Goal: Communication & Community: Answer question/provide support

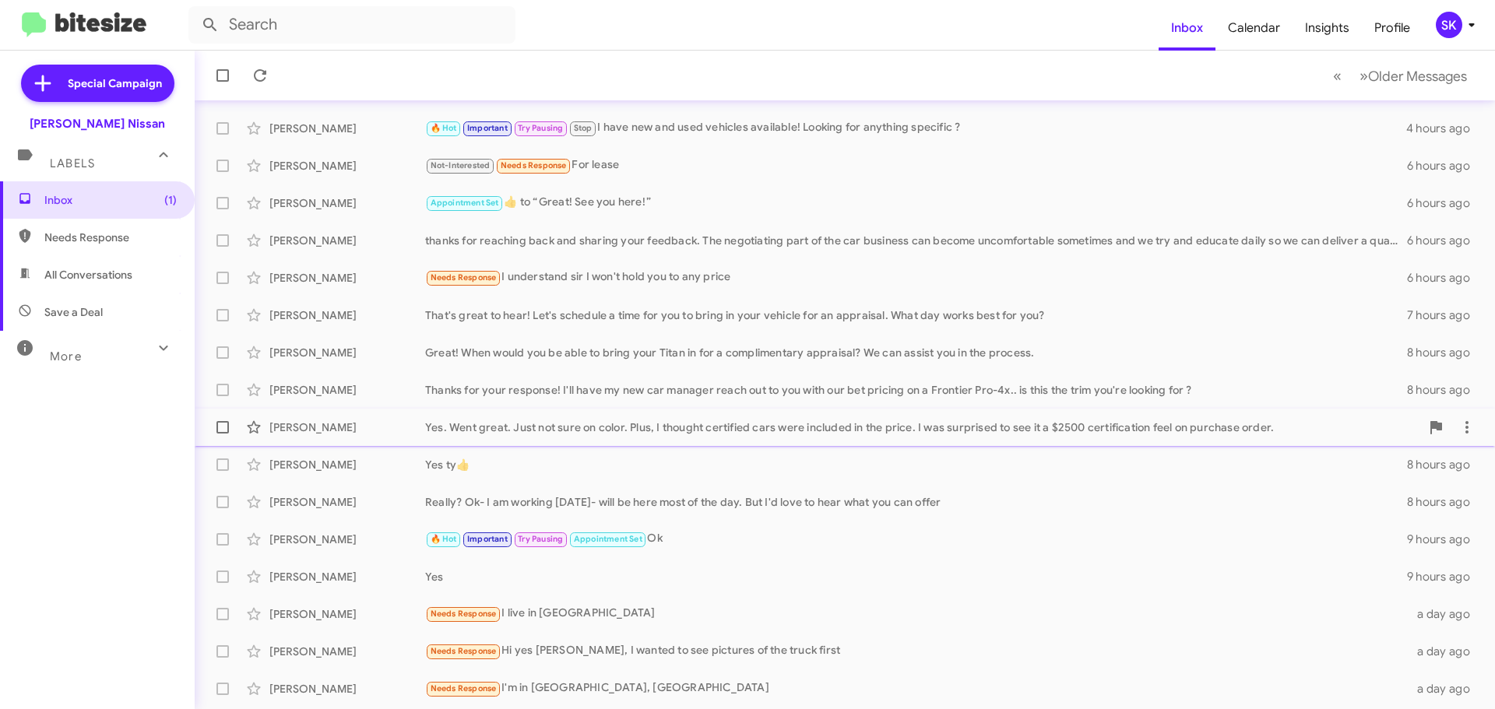
scroll to position [156, 0]
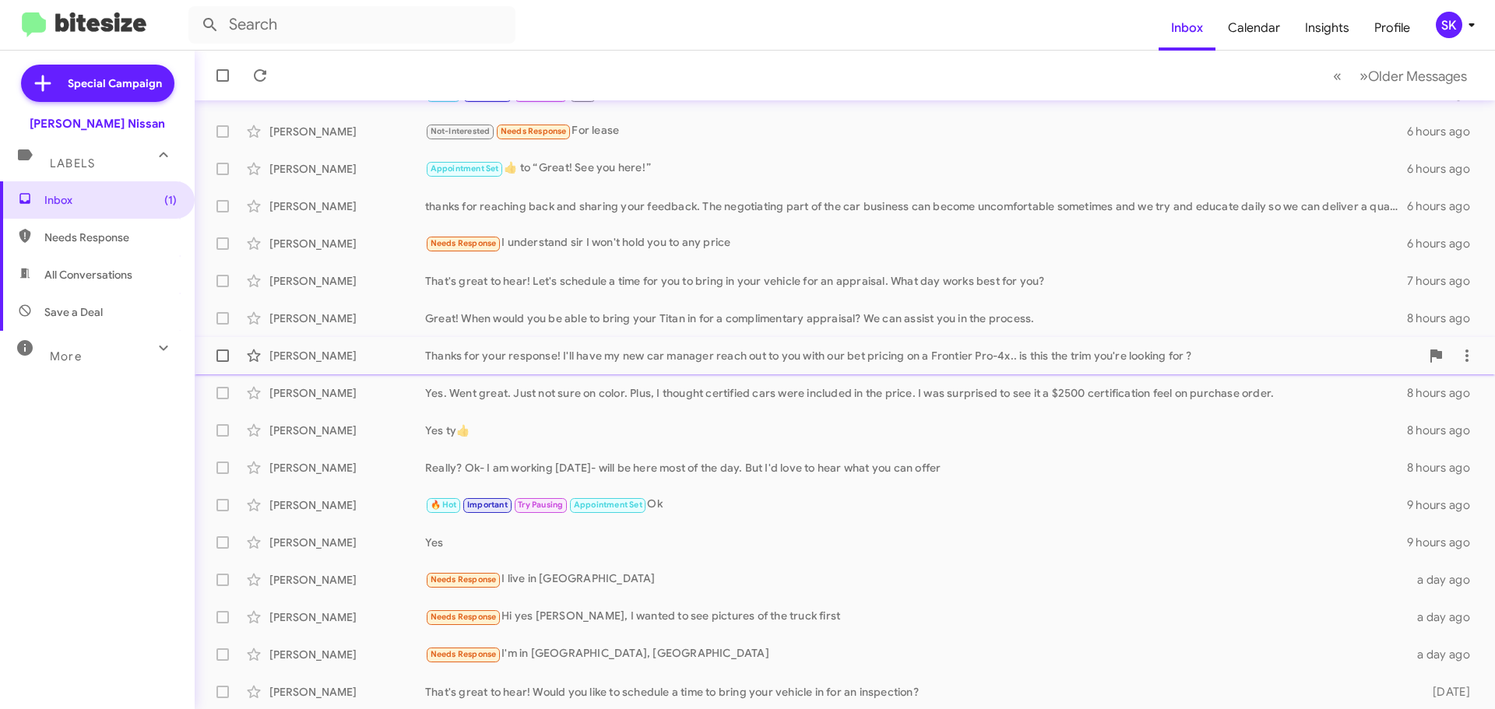
click at [565, 360] on div "Thanks for your response! I'll have my new car manager reach out to you with ou…" at bounding box center [922, 356] width 995 height 16
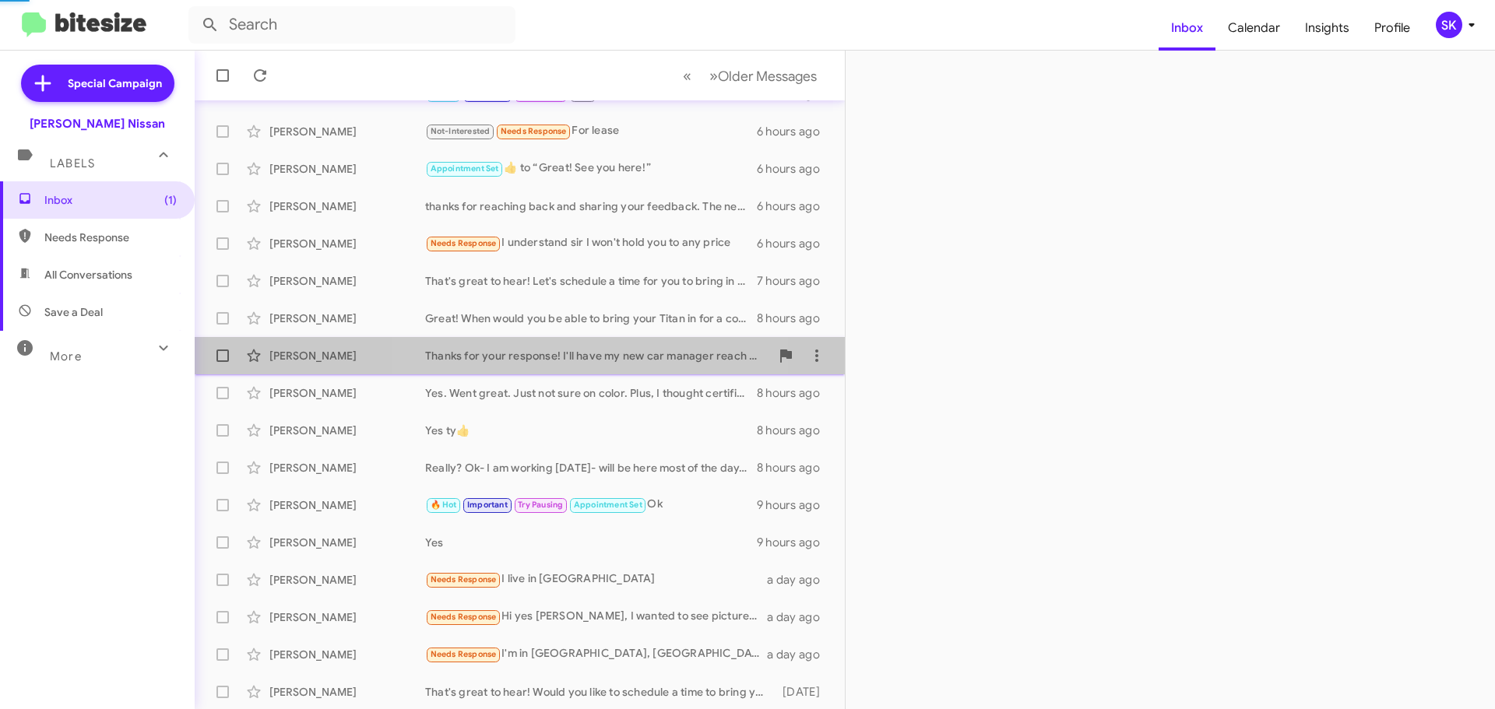
click at [565, 360] on div "Thanks for your response! I'll have my new car manager reach out to you with ou…" at bounding box center [597, 356] width 345 height 16
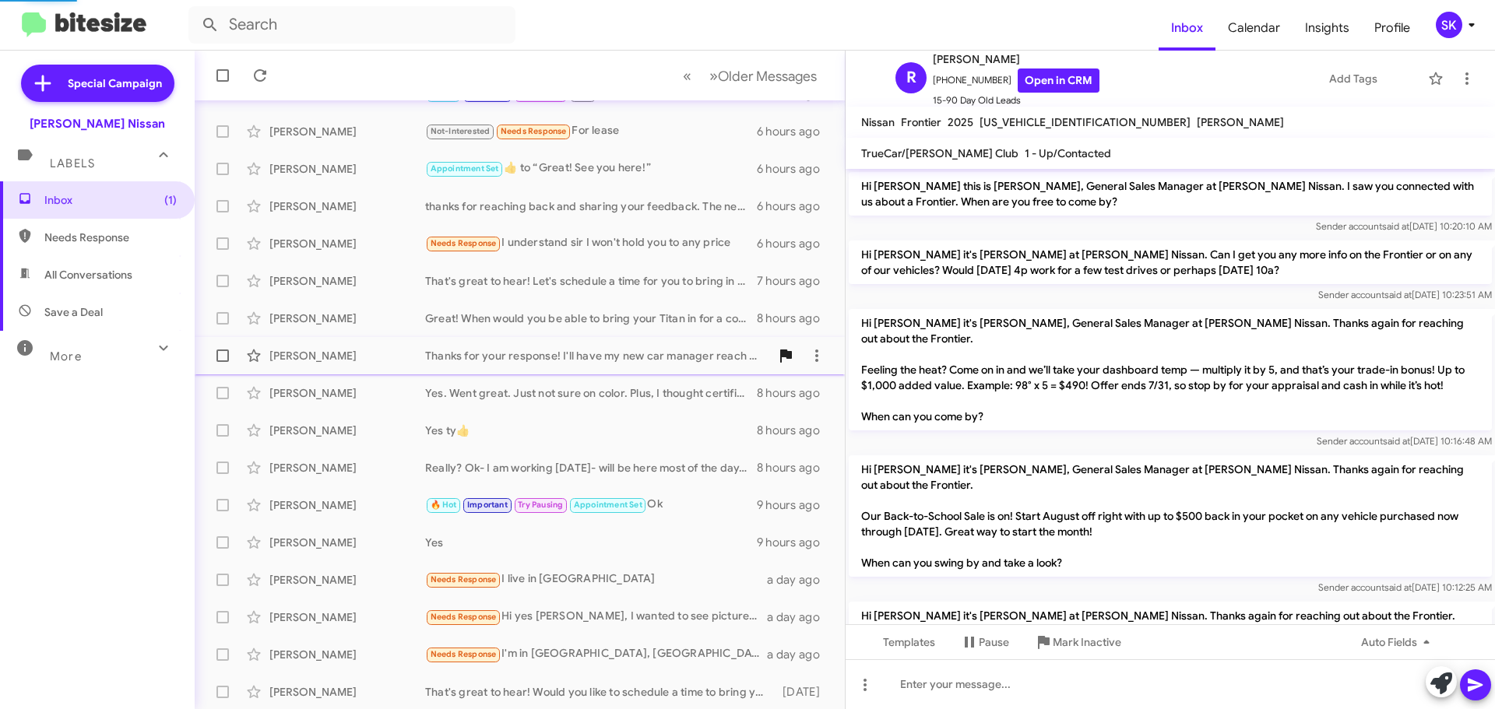
scroll to position [280, 0]
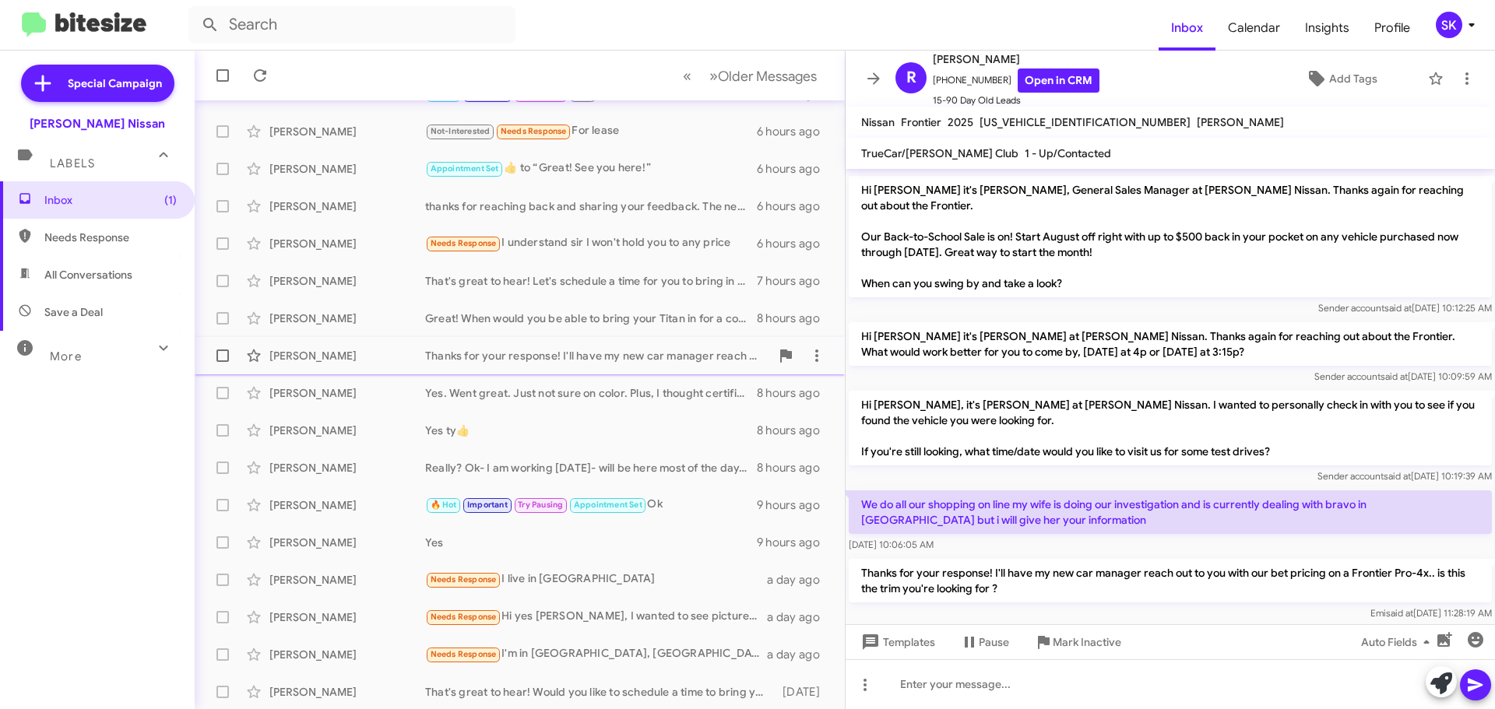
click at [600, 357] on div "Thanks for your response! I'll have my new car manager reach out to you with ou…" at bounding box center [597, 356] width 345 height 16
click at [508, 277] on div "That's great to hear! Let's schedule a time for you to bring in your vehicle fo…" at bounding box center [597, 281] width 345 height 16
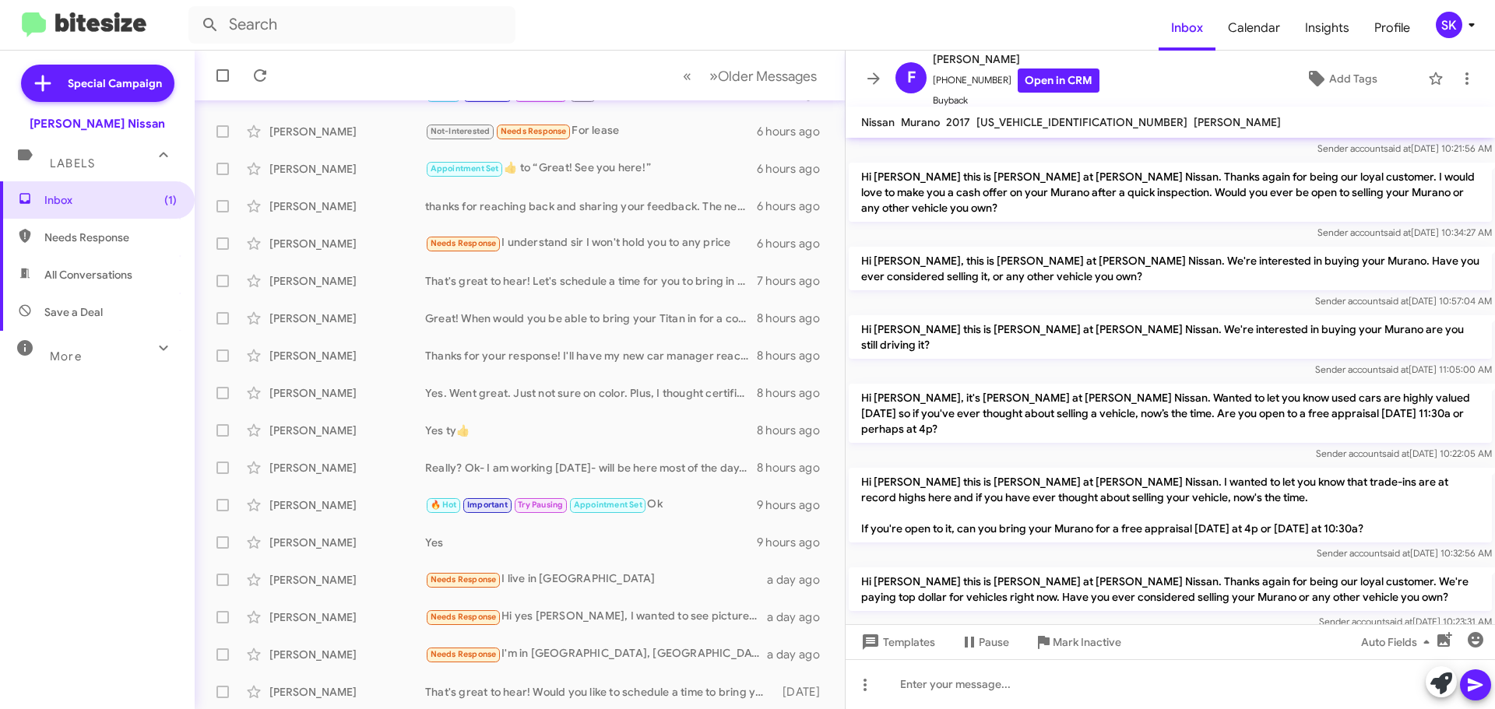
scroll to position [127, 0]
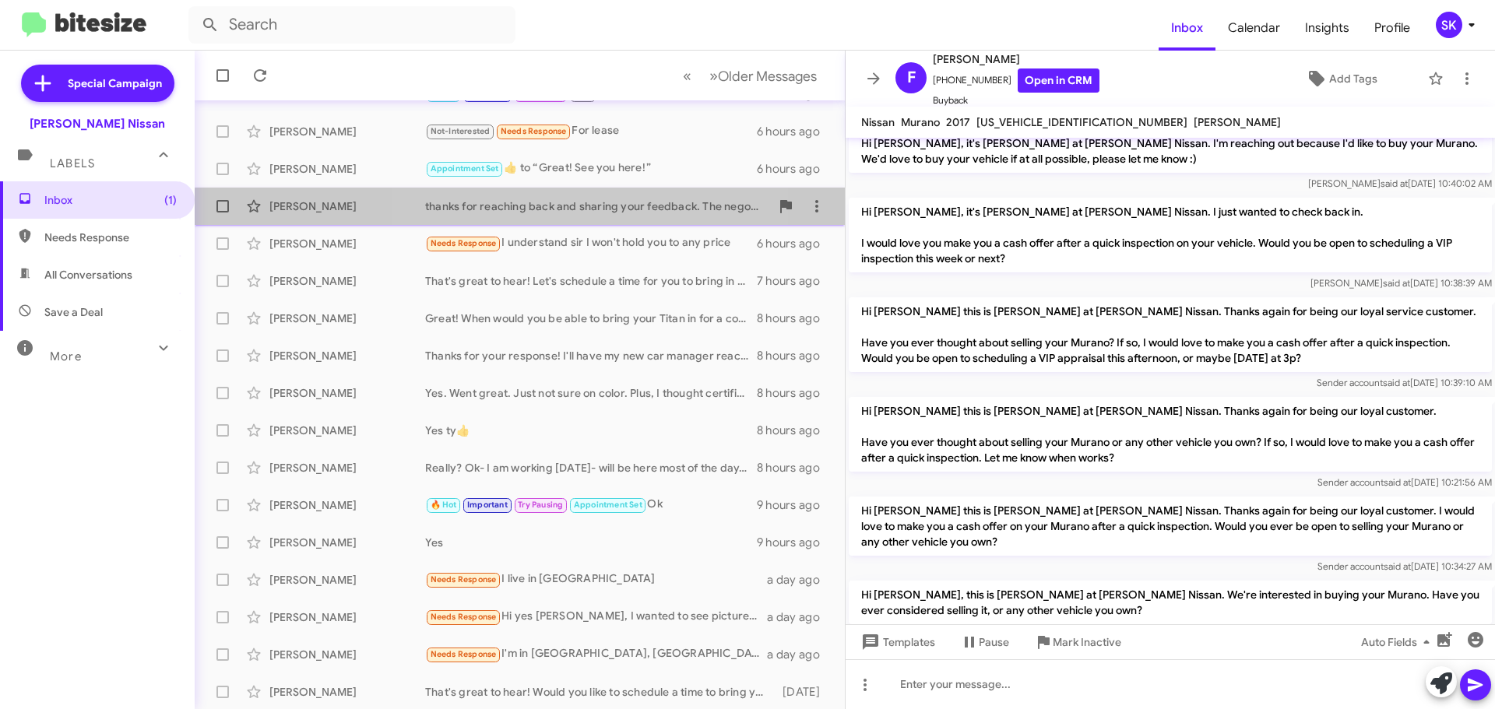
click at [570, 213] on div "thanks for reaching back and sharing your feedback. The negotiating part of the…" at bounding box center [597, 207] width 345 height 16
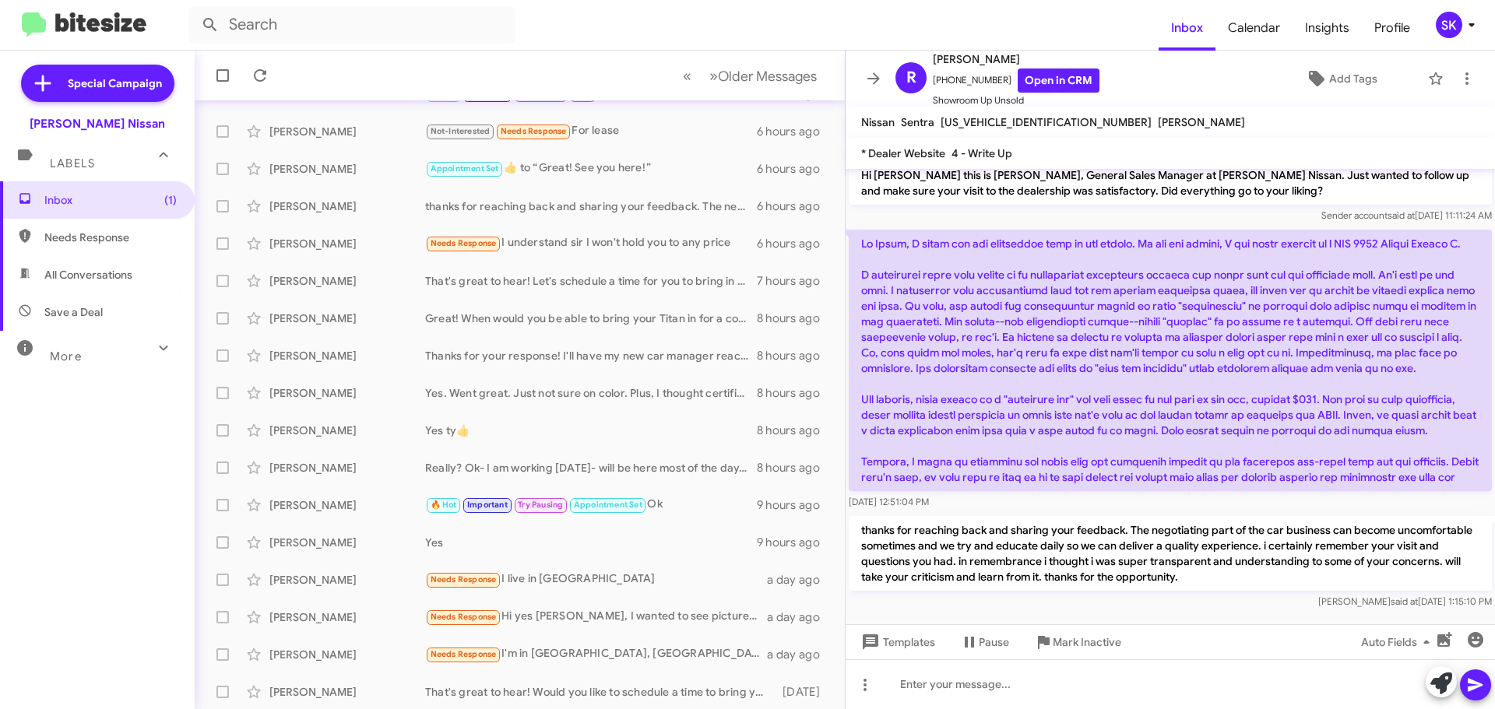
scroll to position [58, 0]
